Goal: Transaction & Acquisition: Subscribe to service/newsletter

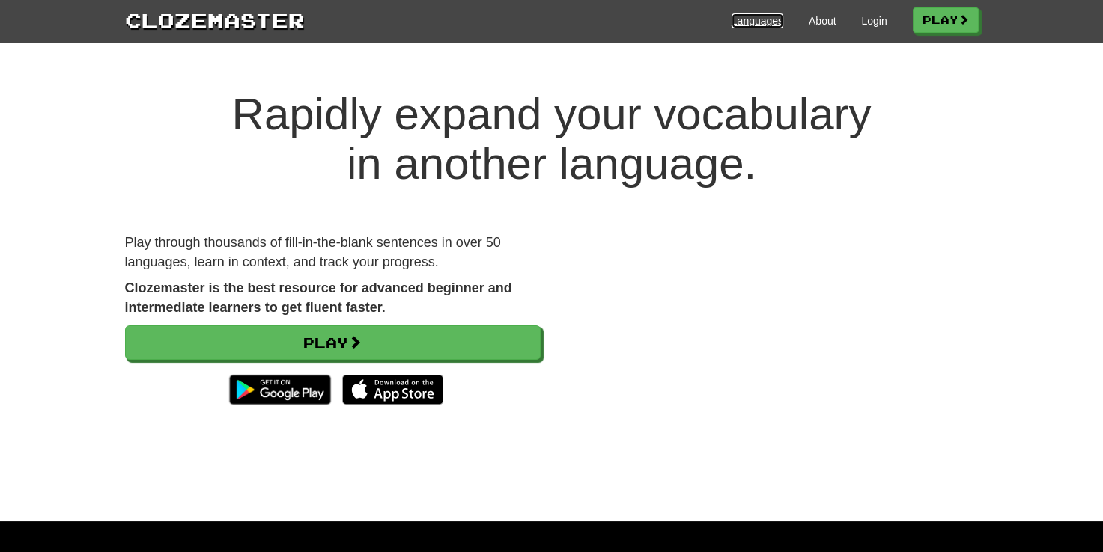
click at [761, 15] on link "Languages" at bounding box center [757, 20] width 52 height 15
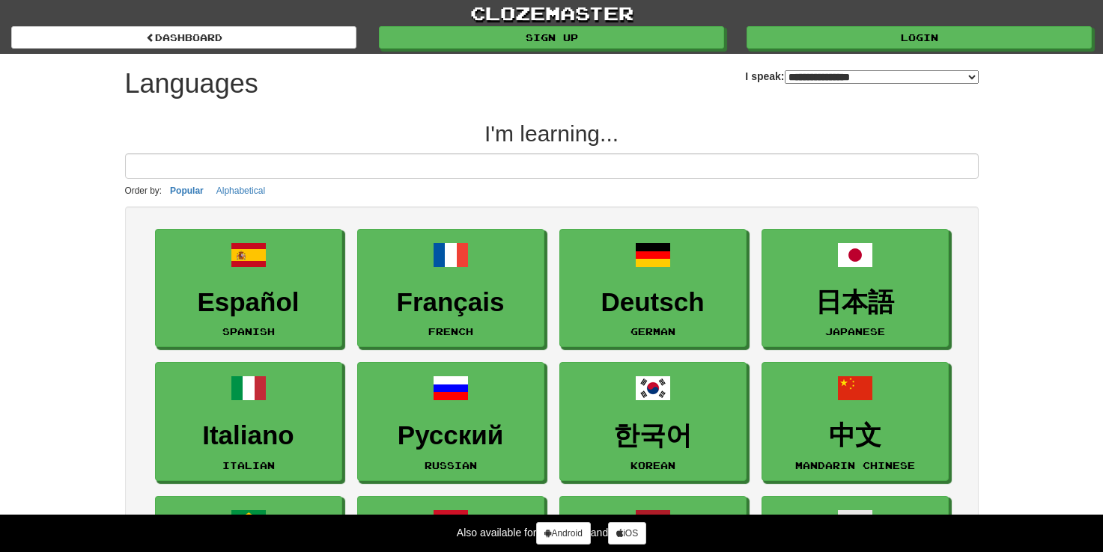
select select "*******"
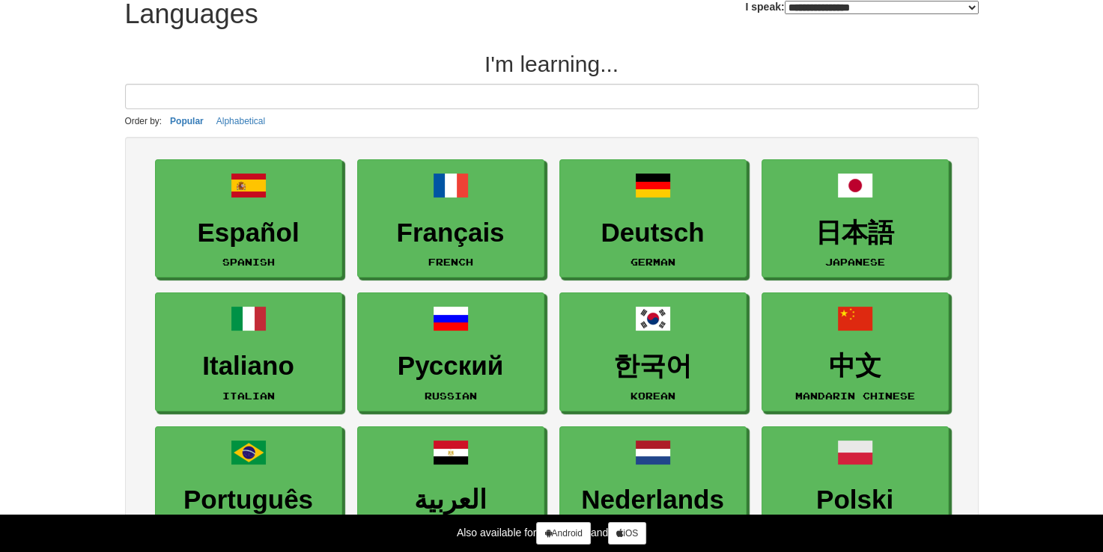
scroll to position [75, 0]
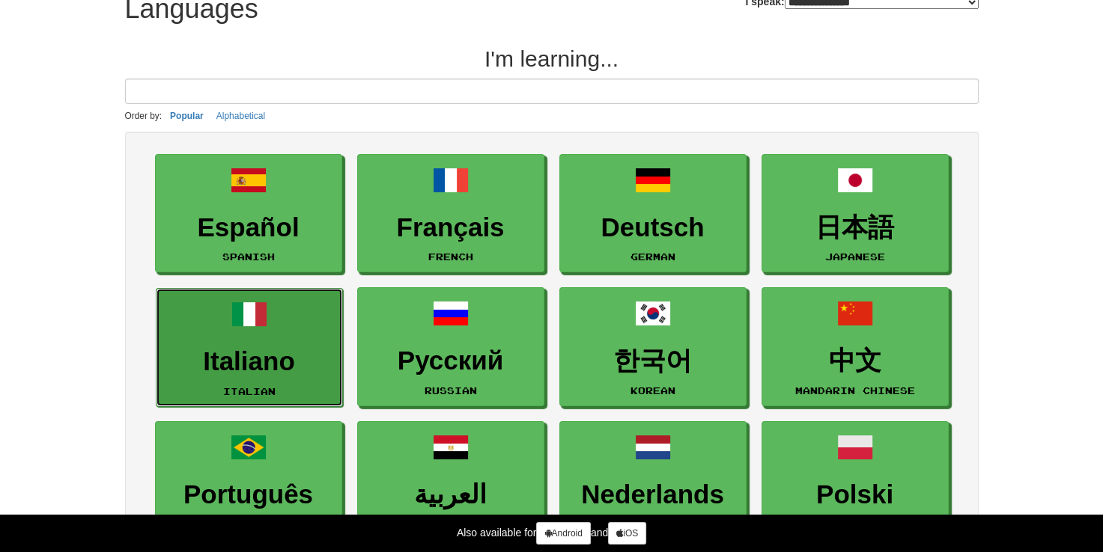
click at [269, 323] on link "Italiano Italian" at bounding box center [249, 347] width 187 height 119
